Goal: Transaction & Acquisition: Purchase product/service

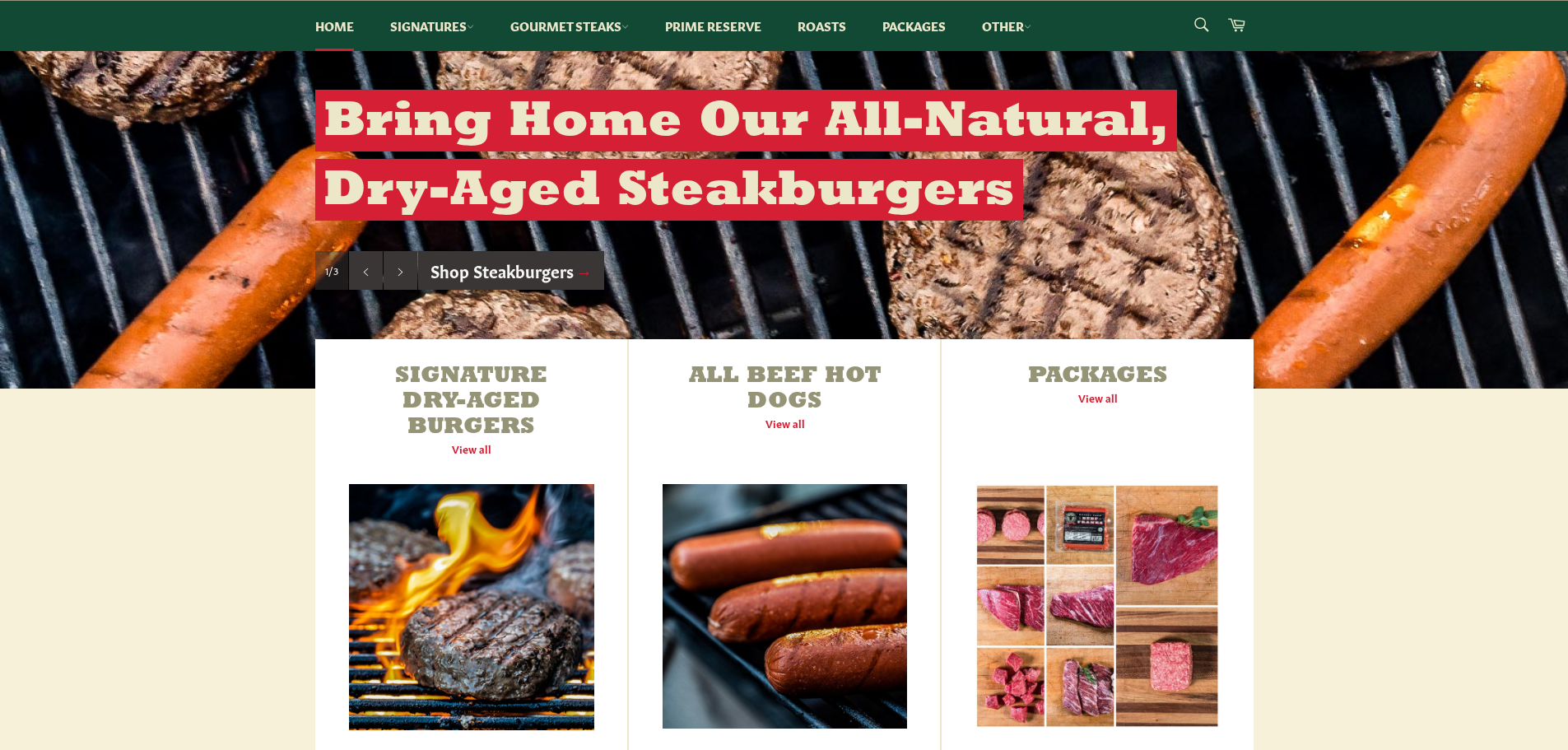
scroll to position [439, 0]
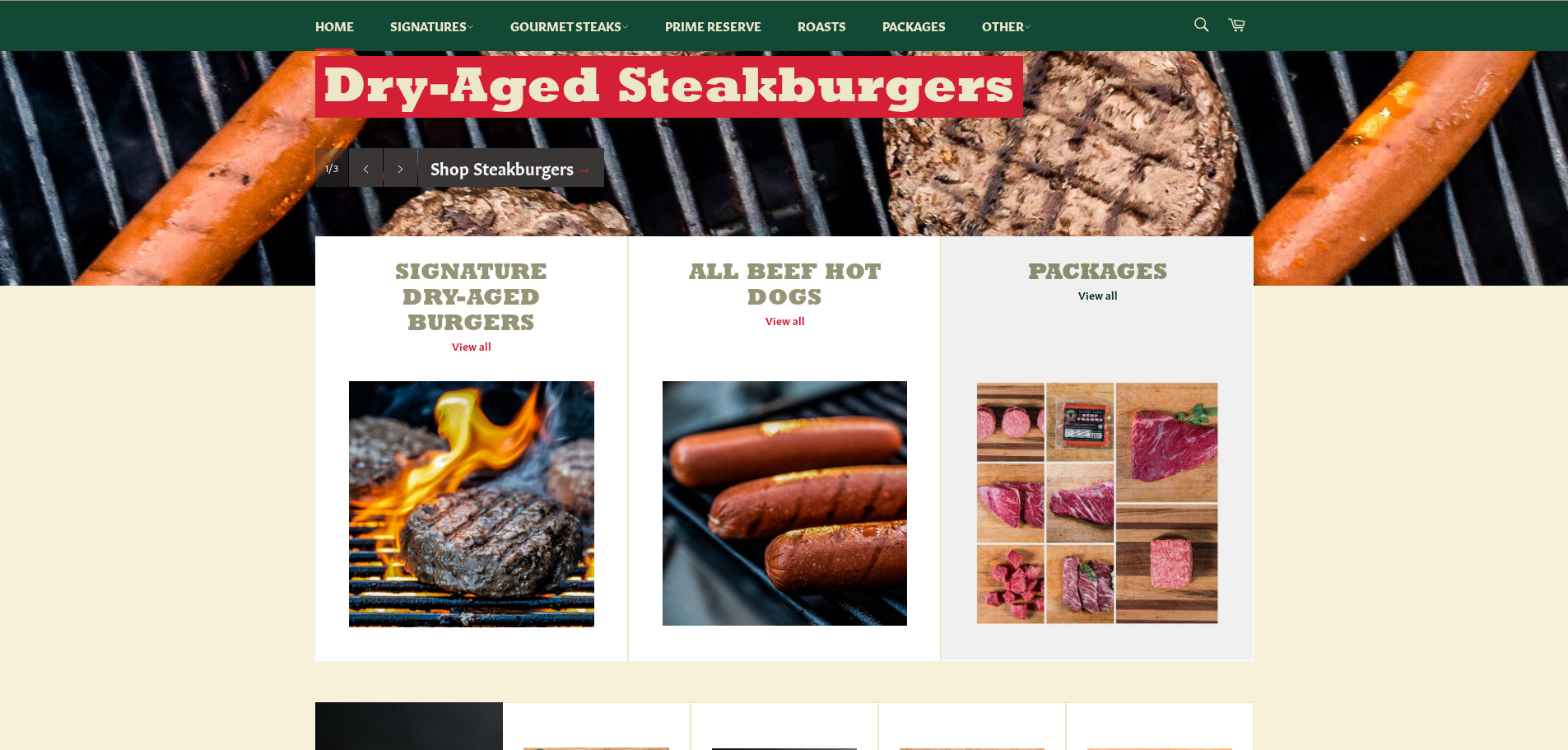
click at [1098, 297] on link "Packages View all" at bounding box center [1098, 449] width 311 height 424
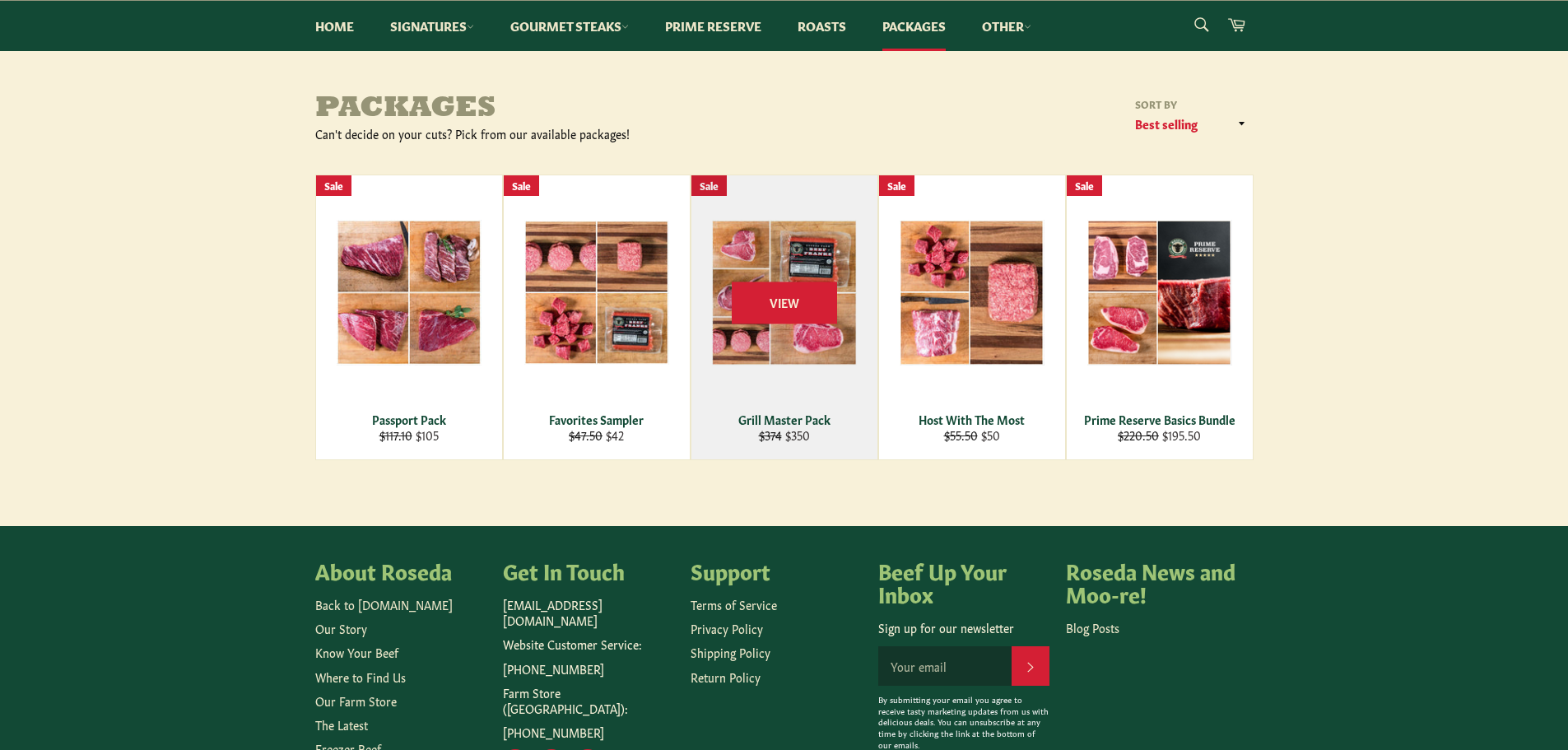
scroll to position [219, 0]
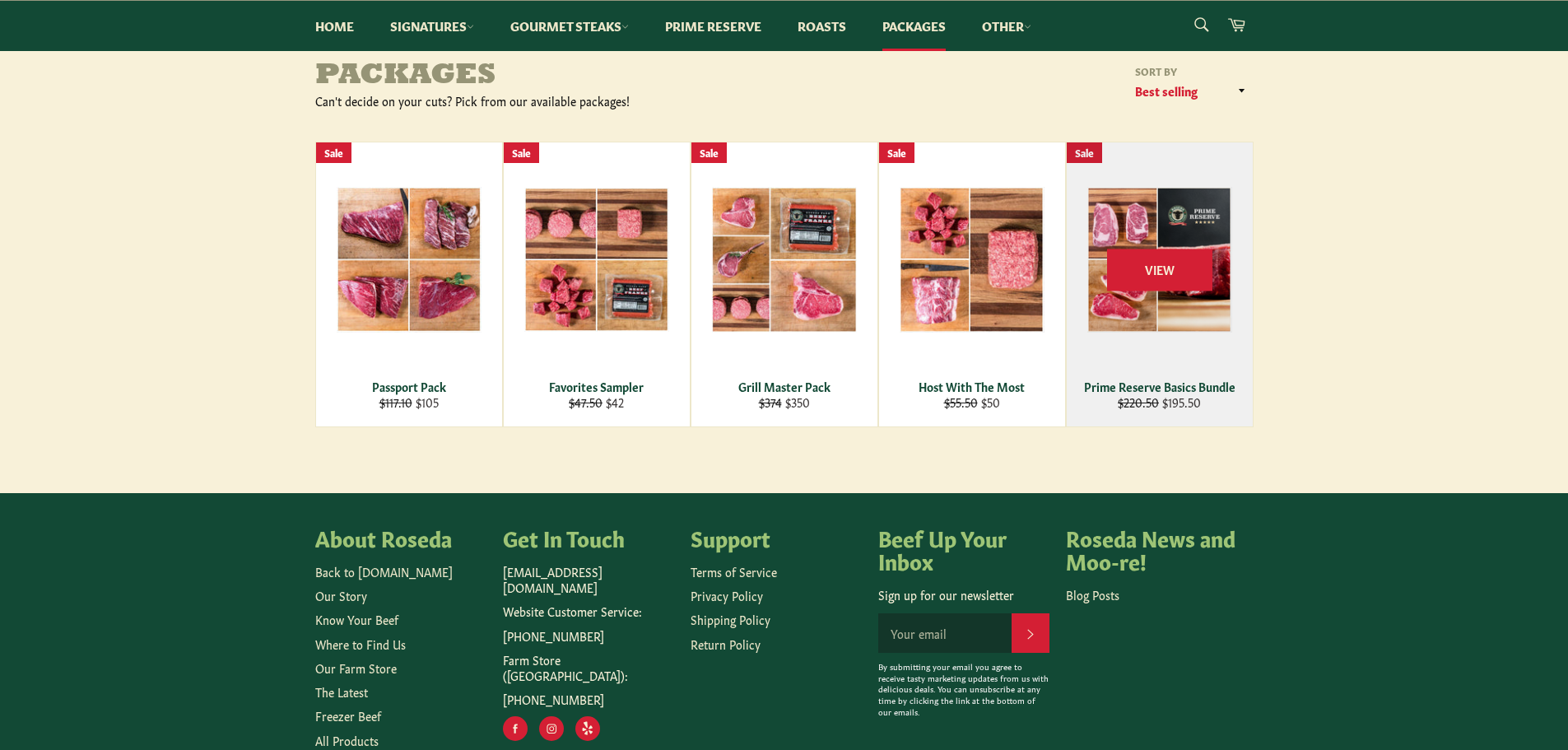
click at [1159, 296] on div "View" at bounding box center [1160, 284] width 186 height 284
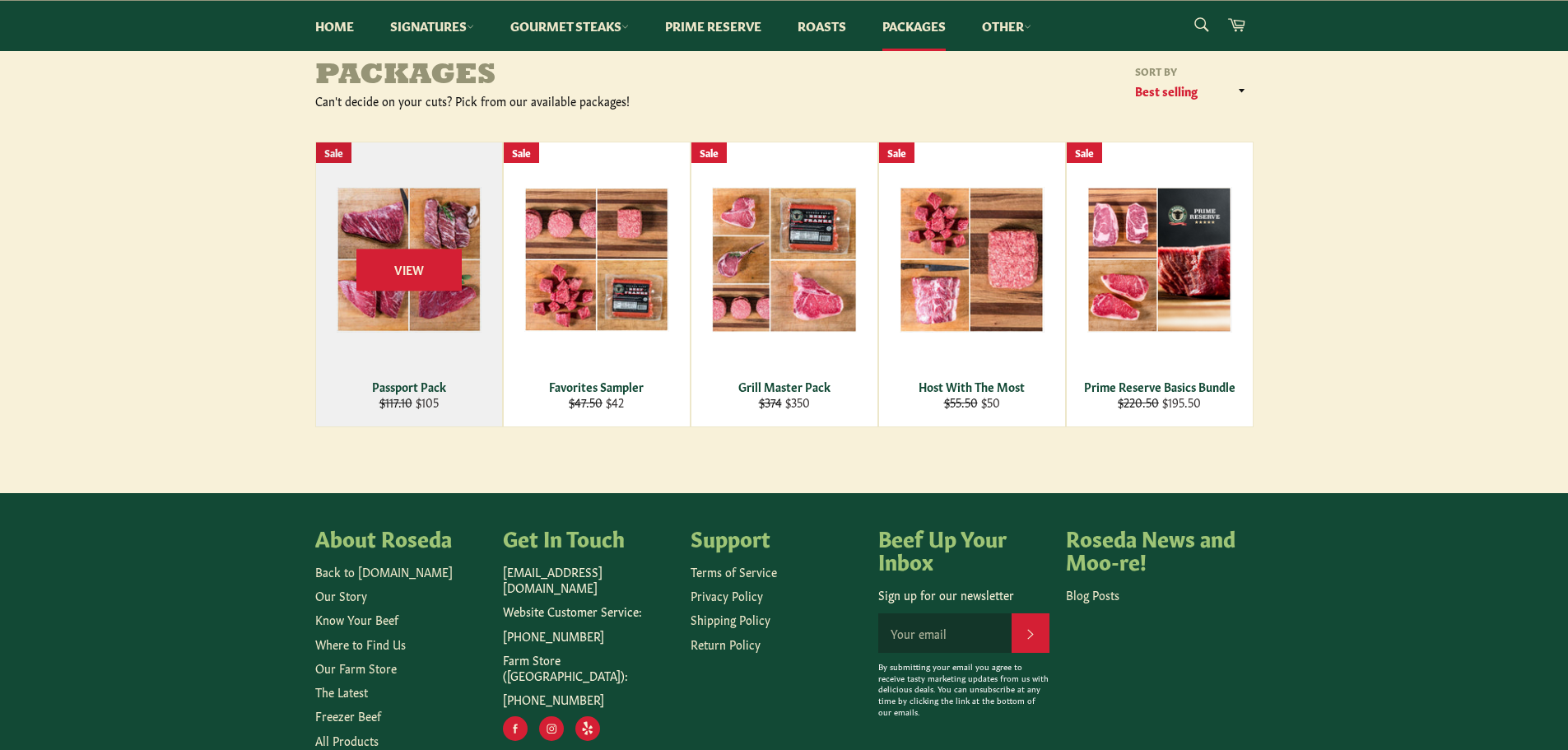
click at [411, 299] on div "View" at bounding box center [408, 284] width 186 height 284
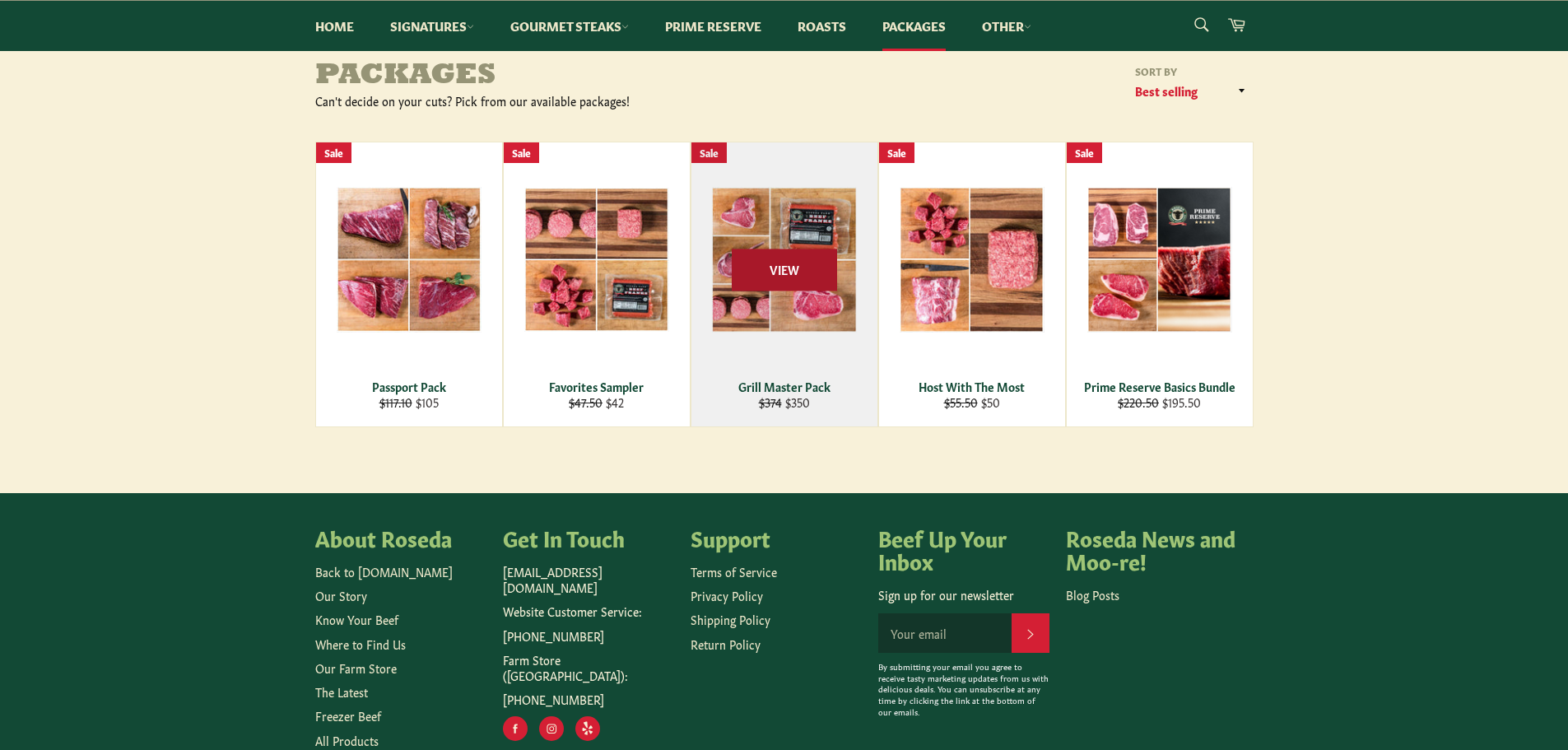
click at [797, 263] on span "View" at bounding box center [784, 269] width 105 height 42
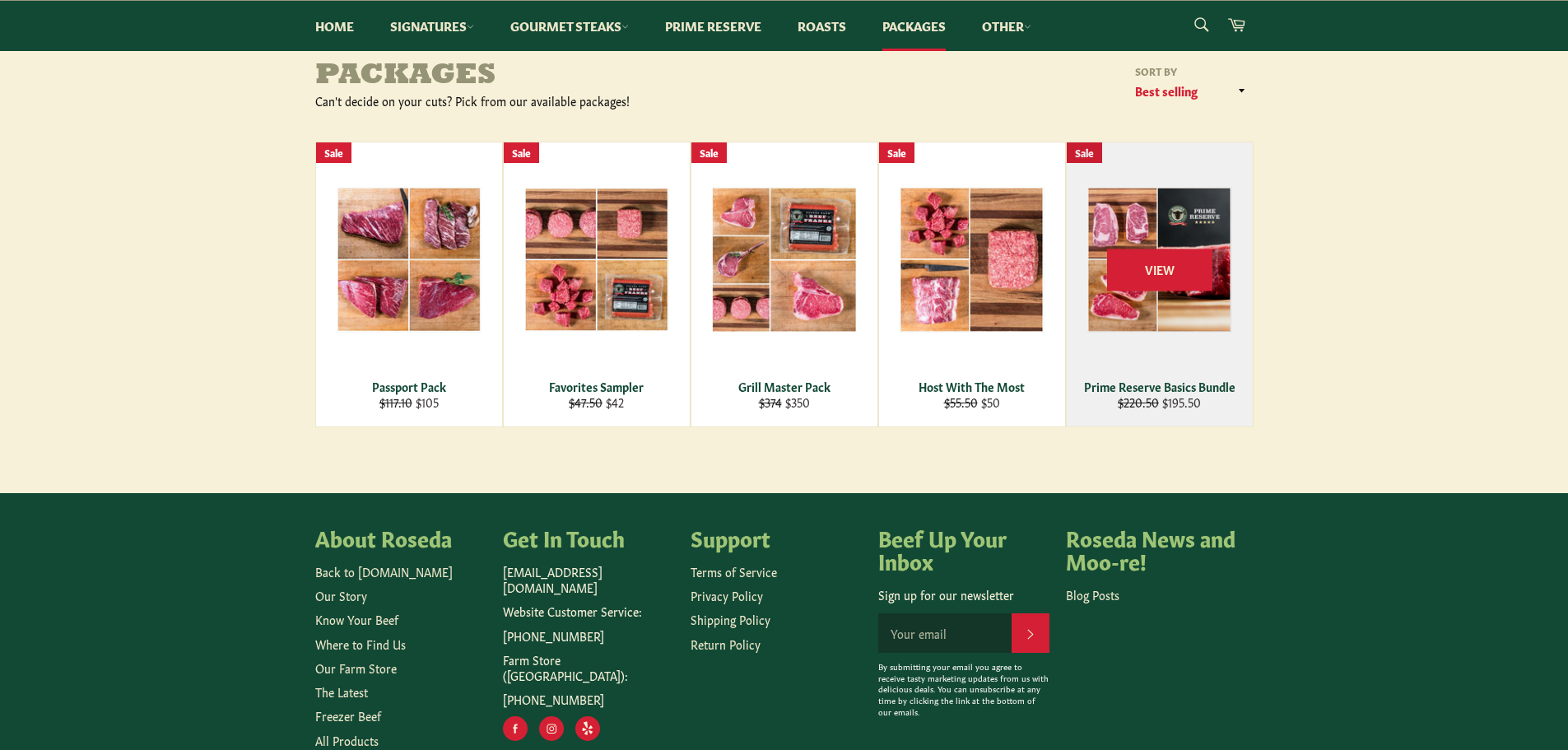
click at [1178, 228] on div "View" at bounding box center [1160, 284] width 186 height 284
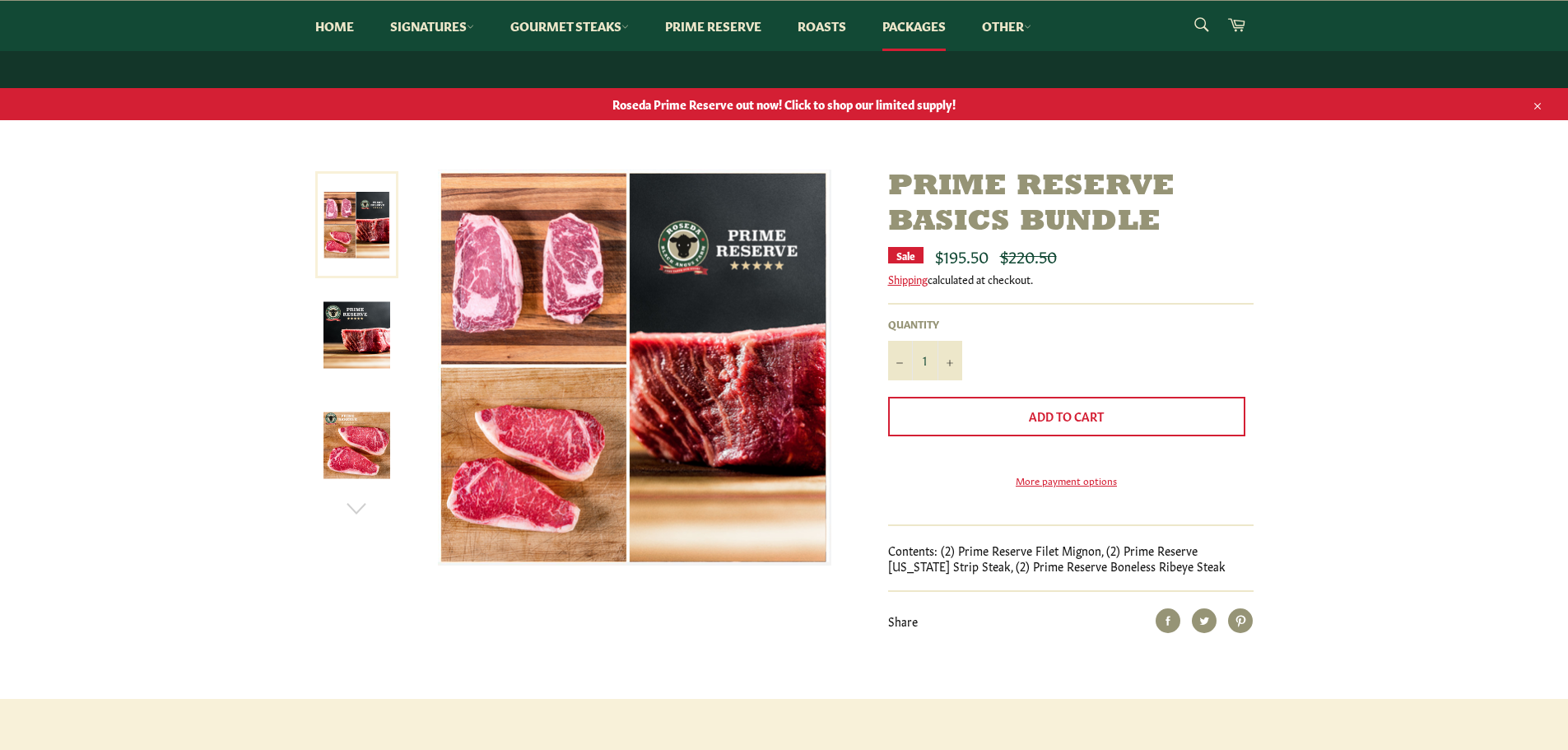
scroll to position [110, 0]
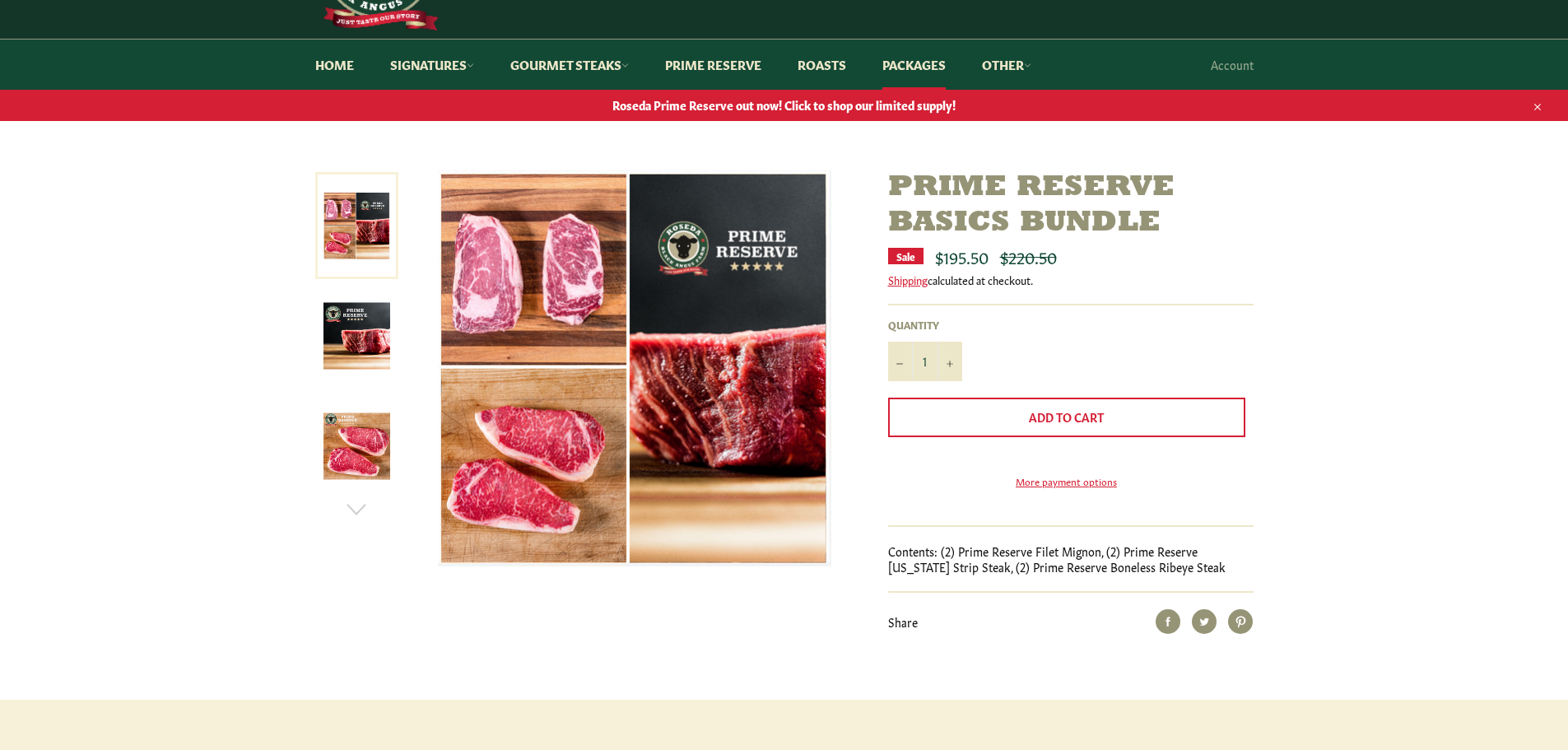
click at [502, 325] on img at bounding box center [634, 367] width 393 height 395
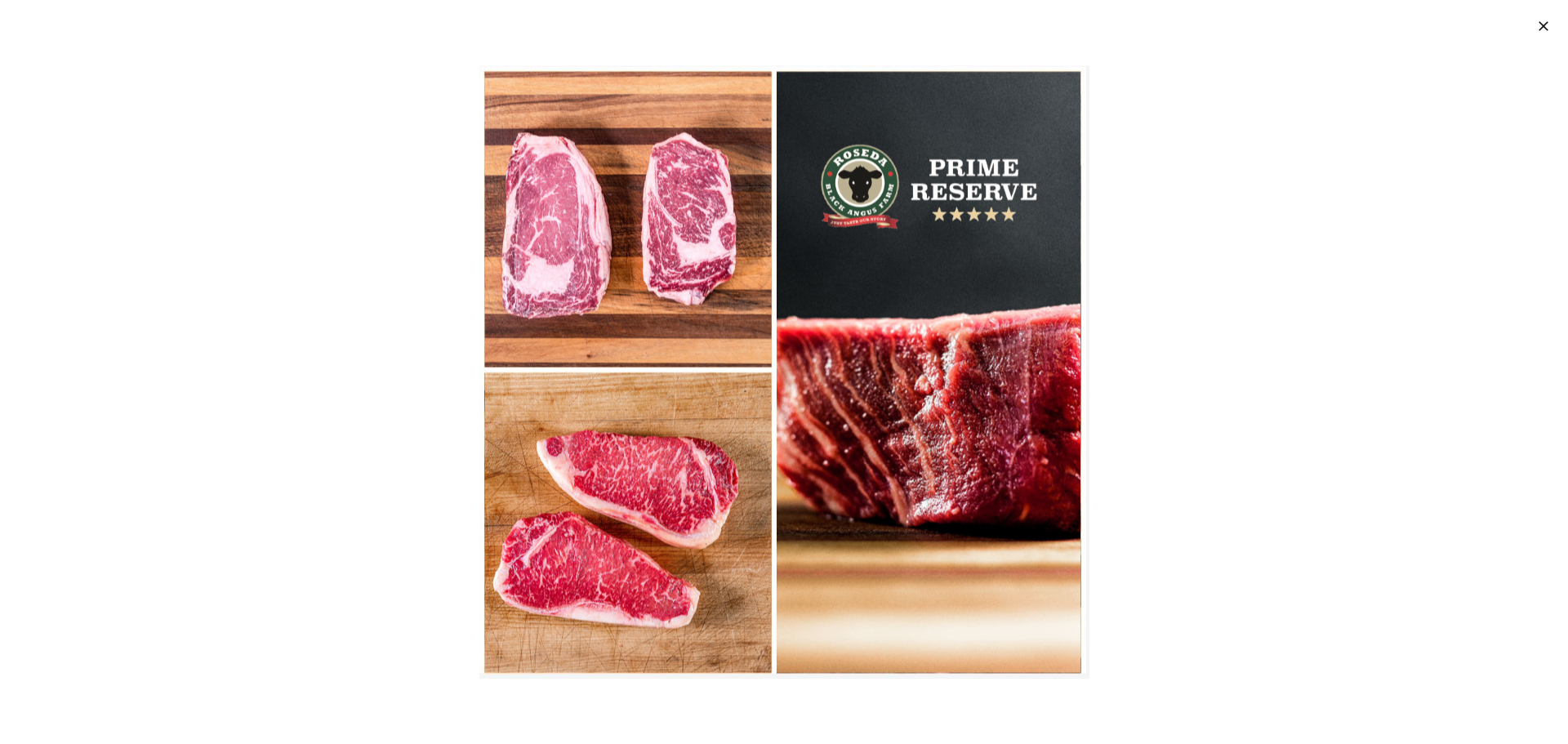
click at [319, 93] on div at bounding box center [784, 372] width 1568 height 744
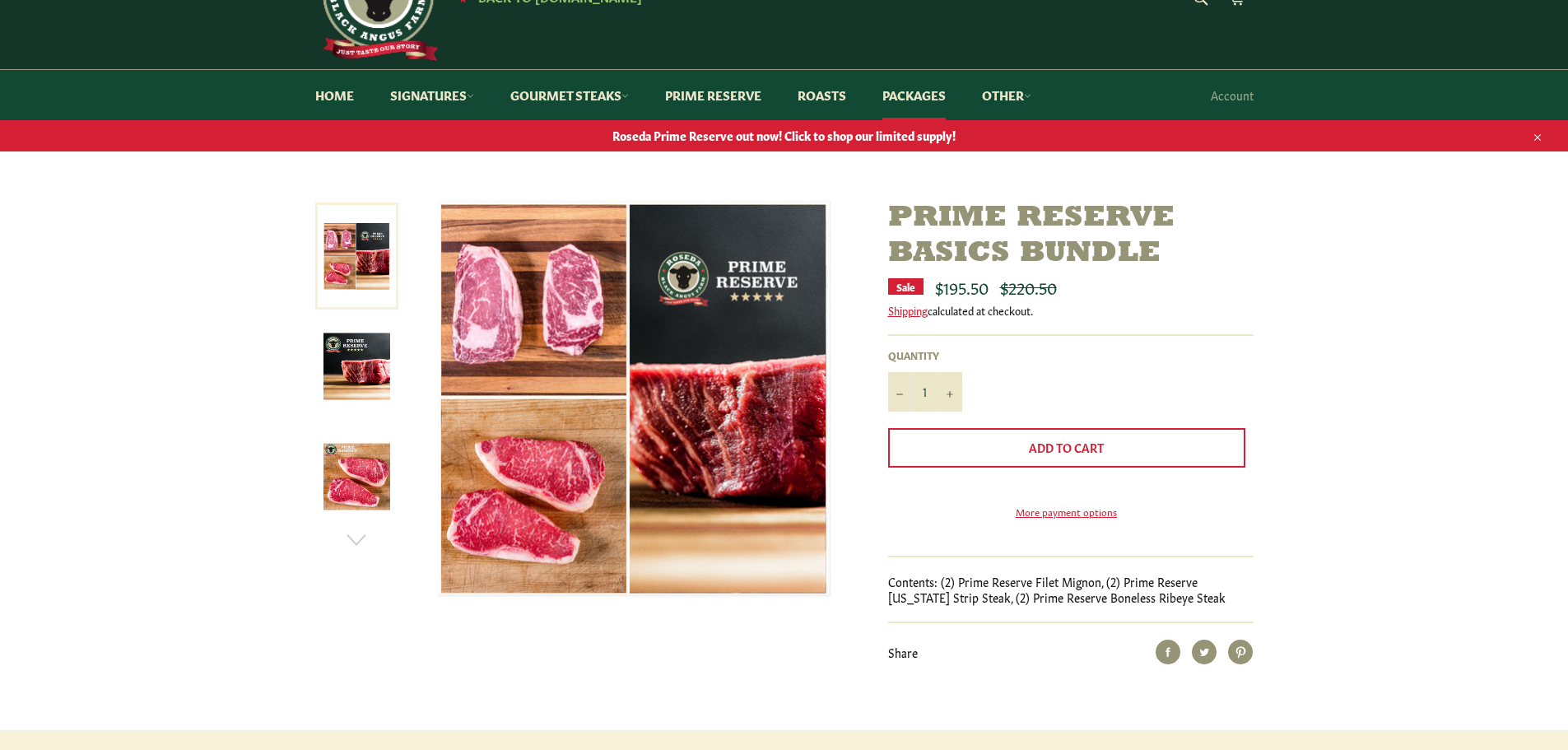
scroll to position [329, 0]
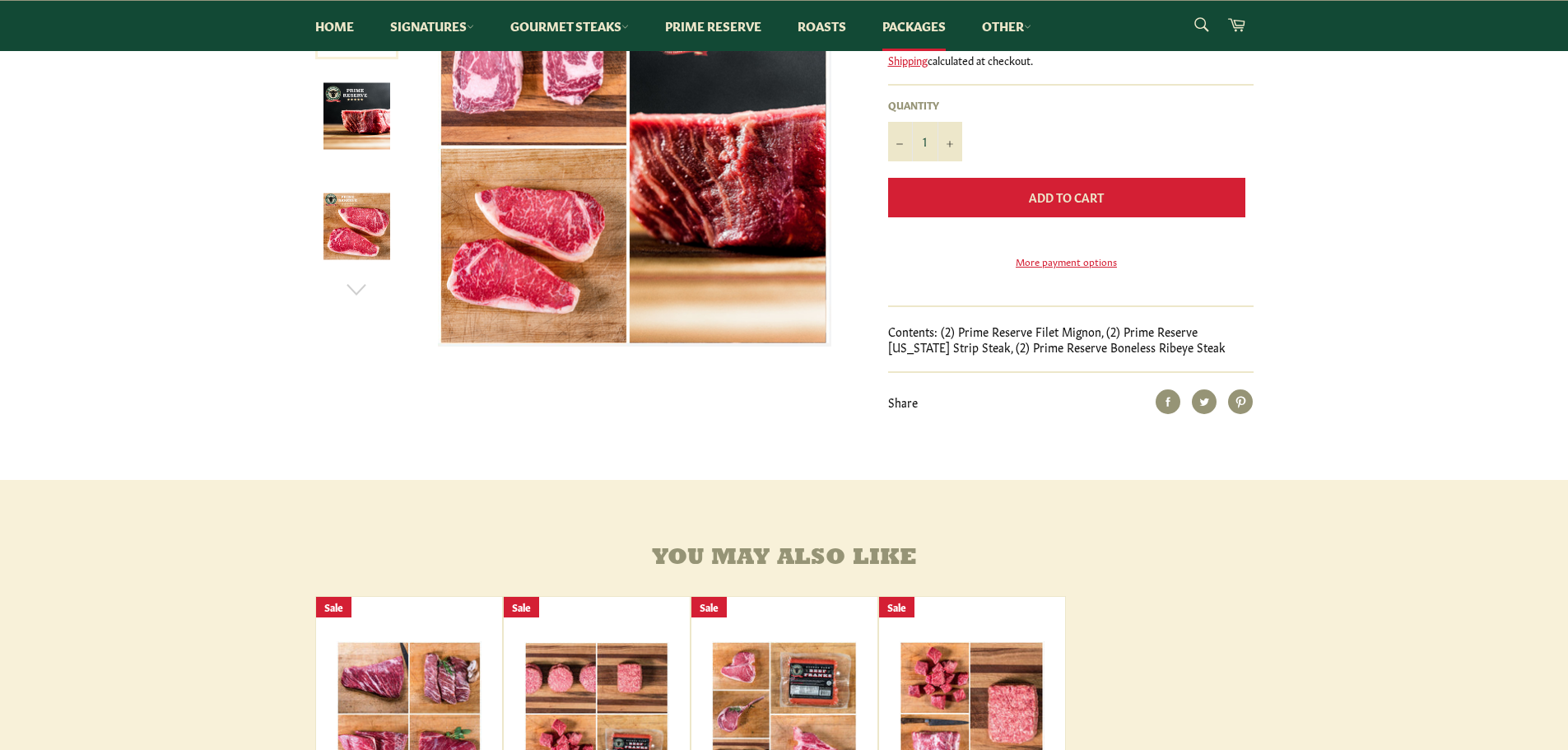
click at [1049, 204] on span "Add to Cart" at bounding box center [1066, 197] width 75 height 16
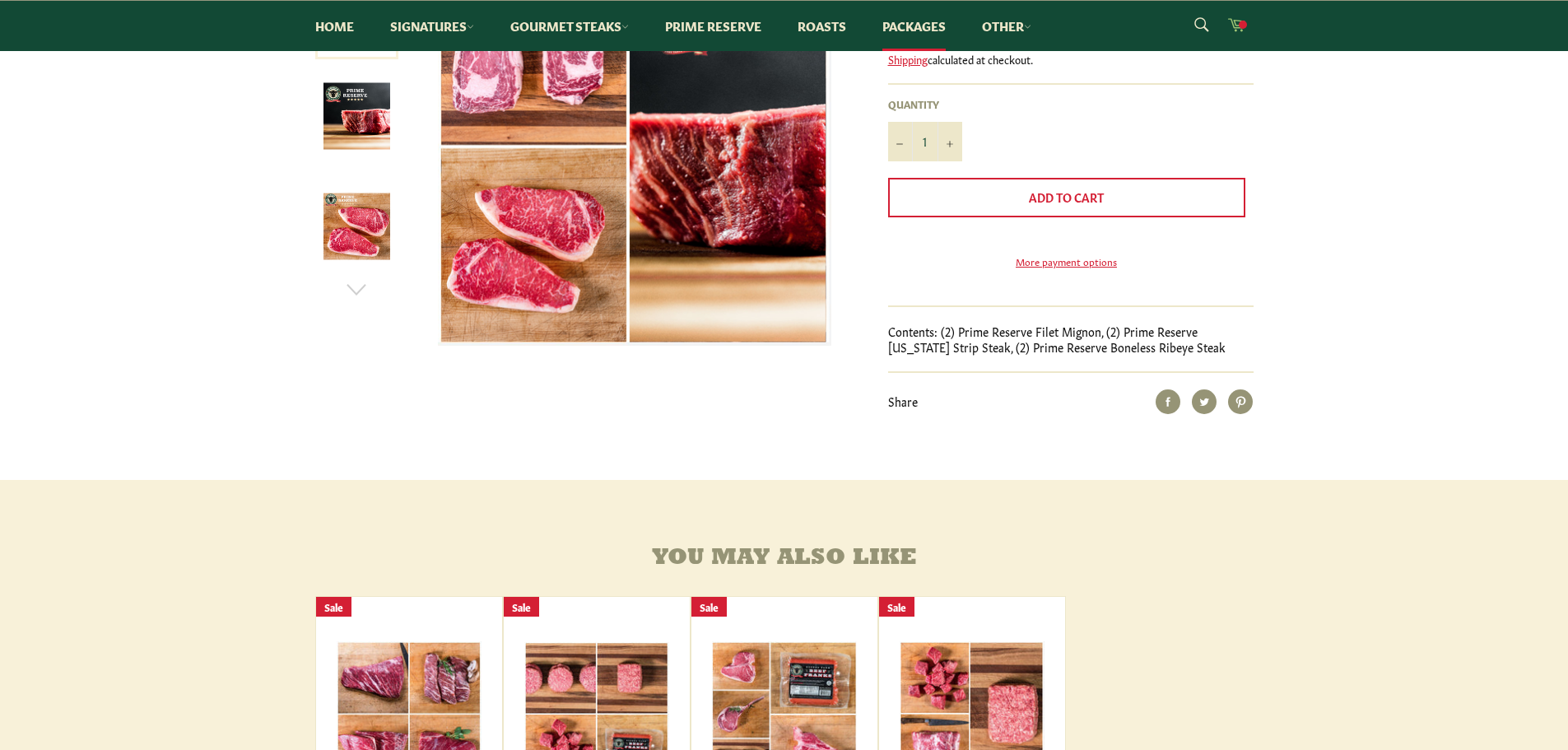
click at [1241, 26] on span at bounding box center [1242, 24] width 8 height 8
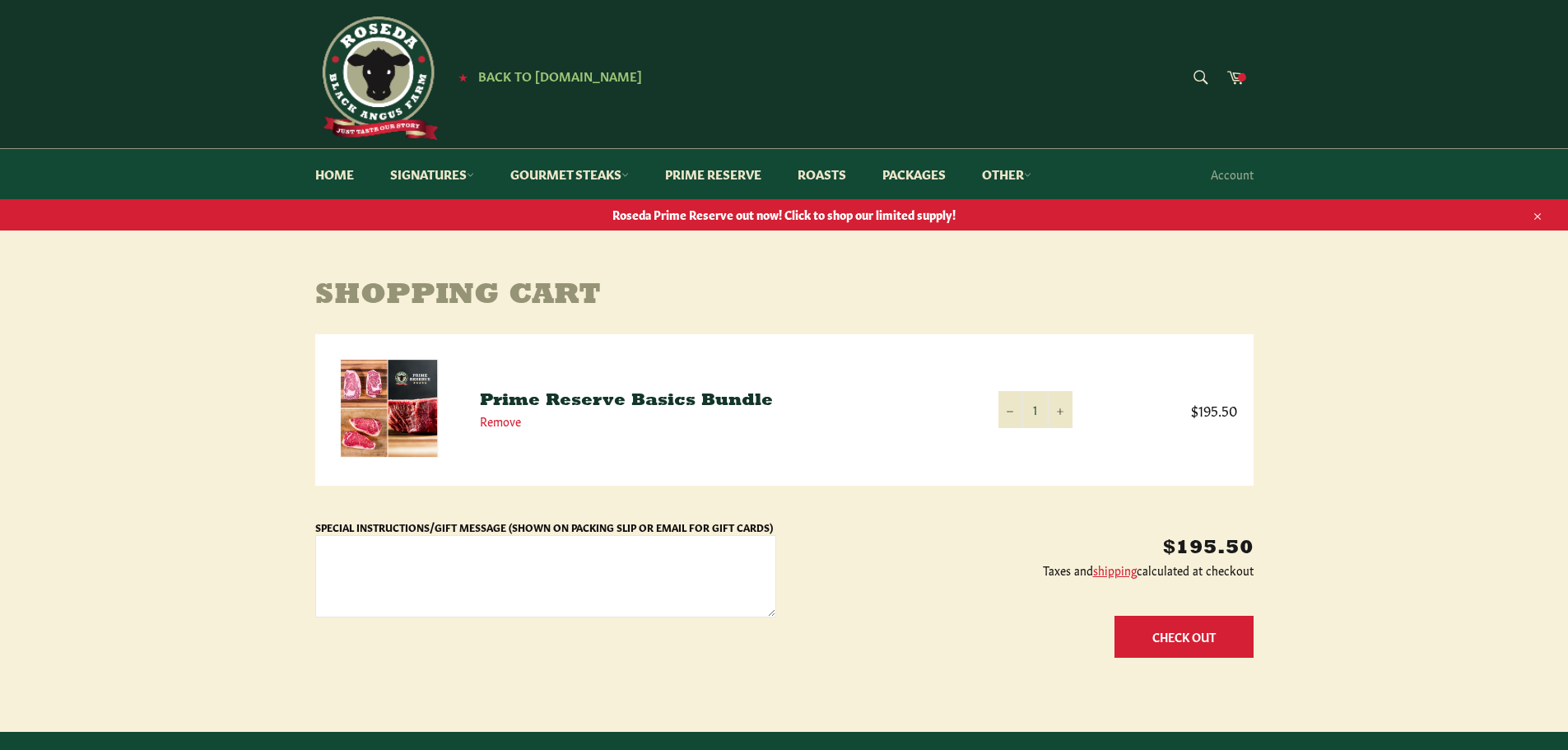
click at [1178, 637] on button "Check Out" at bounding box center [1184, 636] width 139 height 42
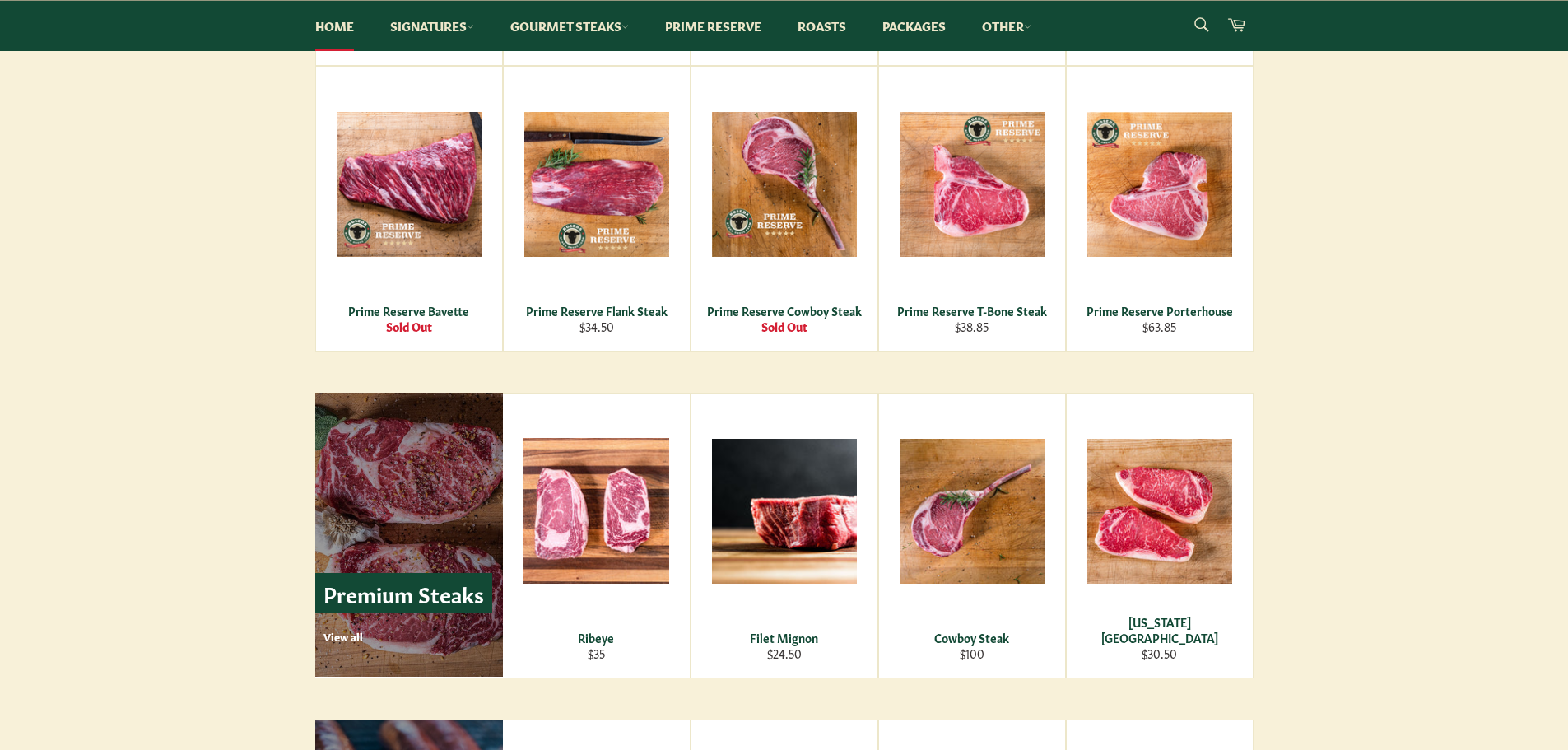
scroll to position [2292, 0]
